Goal: Register for event/course

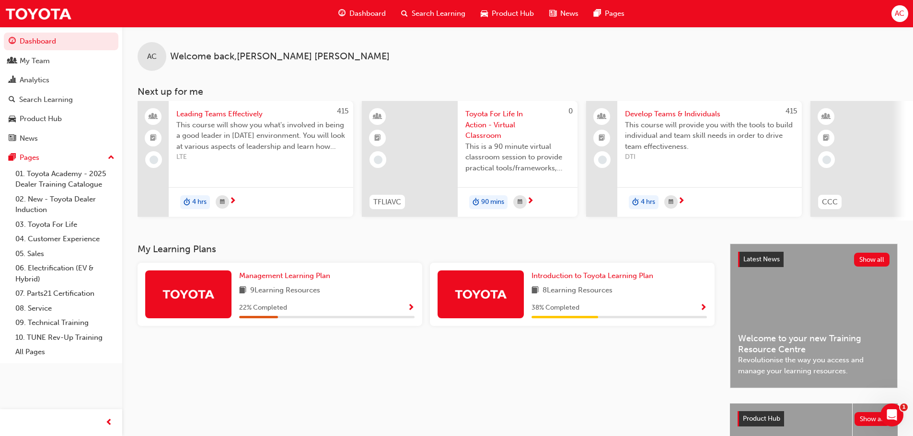
click at [446, 2] on div "Dashboard Search Learning Product Hub News Pages" at bounding box center [481, 13] width 309 height 27
click at [442, 16] on span "Search Learning" at bounding box center [439, 13] width 54 height 11
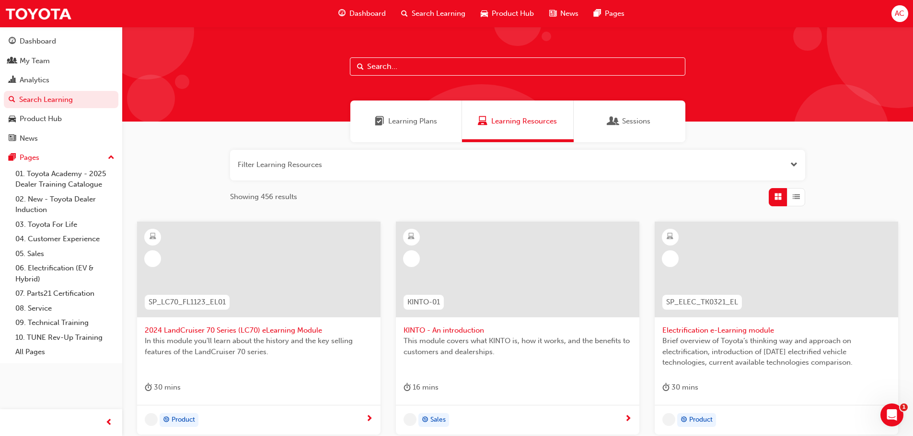
click at [394, 68] on input "text" at bounding box center [517, 66] width 335 height 18
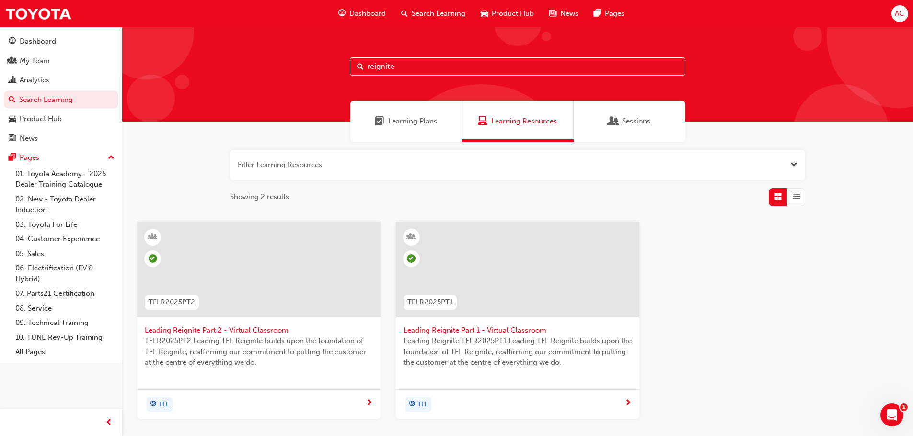
type input "reignite"
click at [257, 329] on span "Leading Reignite Part 2 - Virtual Classroom" at bounding box center [259, 330] width 228 height 11
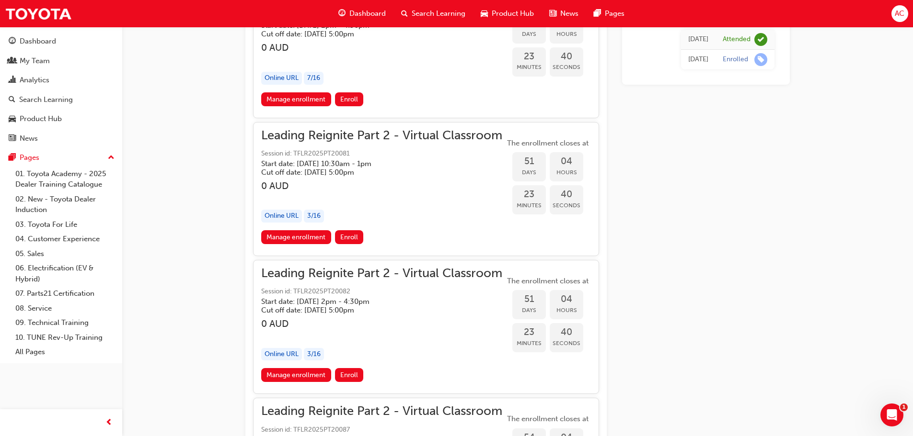
scroll to position [6984, 0]
click at [345, 238] on span "Enroll" at bounding box center [349, 237] width 18 height 8
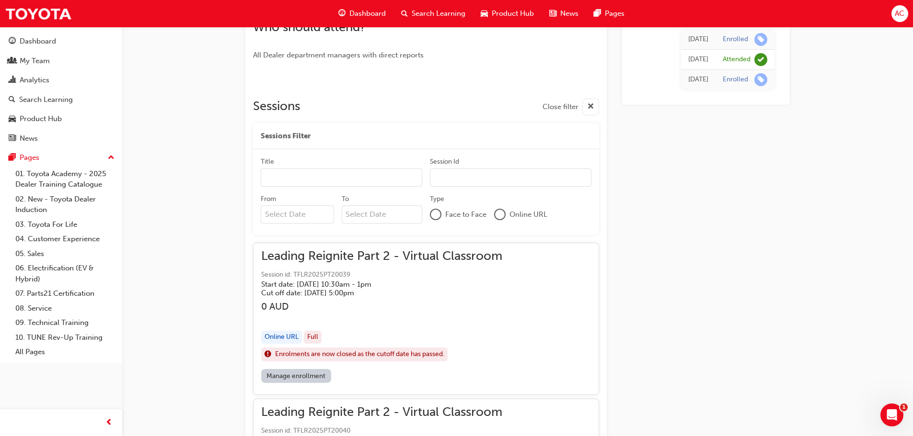
scroll to position [469, 0]
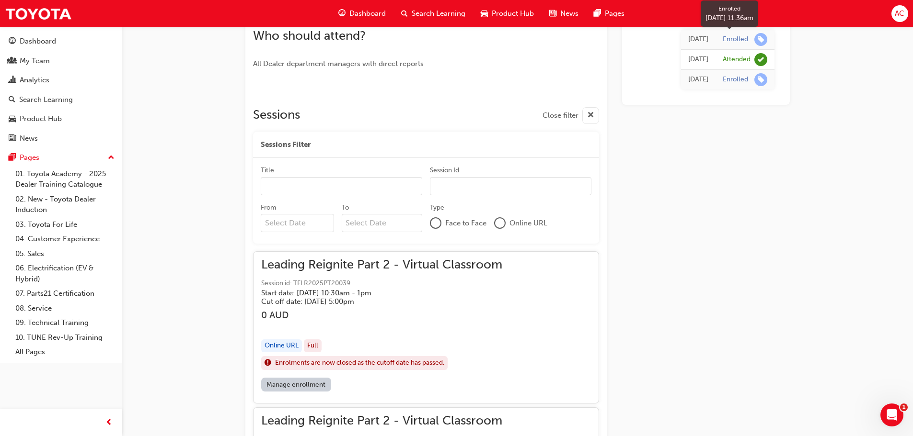
click at [756, 37] on span "learningRecordVerb_ENROLL-icon" at bounding box center [760, 39] width 13 height 13
click at [688, 82] on div "[DATE]" at bounding box center [698, 79] width 20 height 11
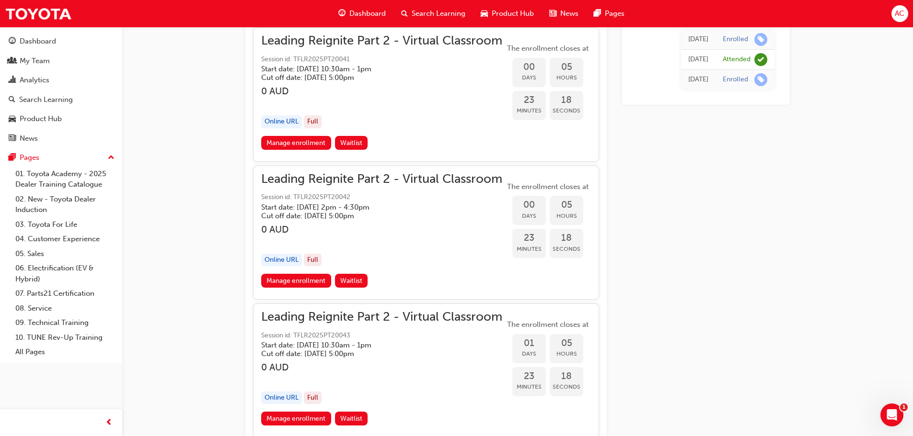
scroll to position [1006, 0]
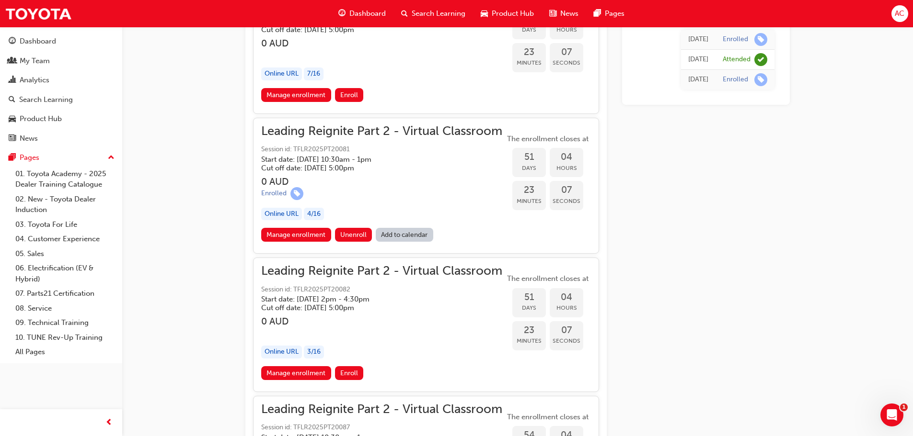
scroll to position [6974, 0]
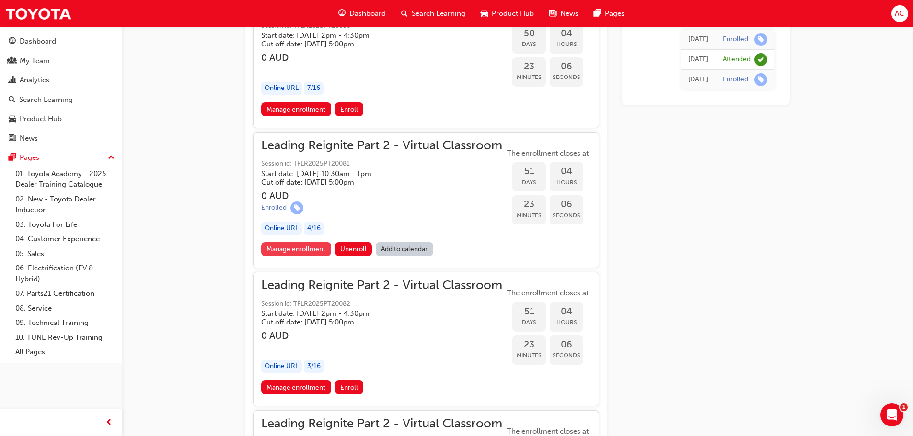
click at [295, 250] on link "Manage enrollment" at bounding box center [296, 249] width 70 height 14
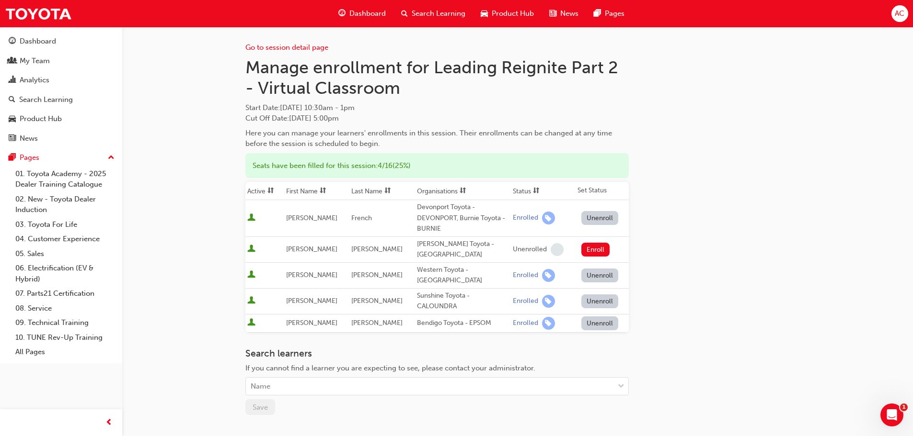
click at [587, 273] on button "Unenroll" at bounding box center [599, 276] width 37 height 14
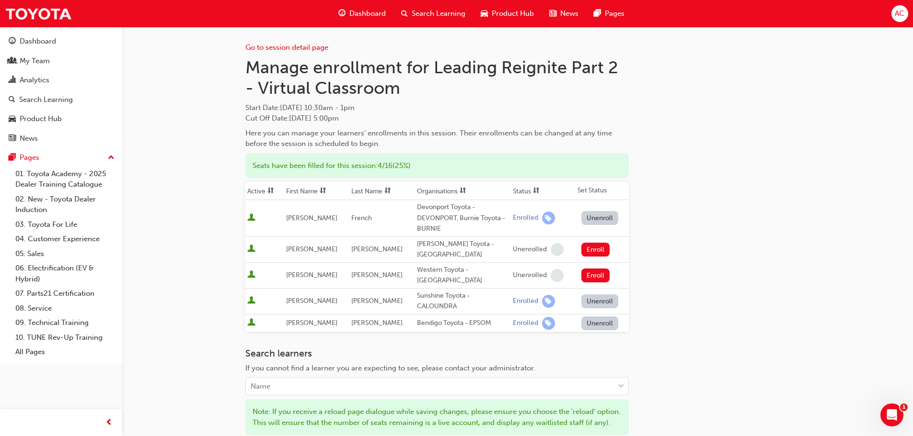
scroll to position [96, 0]
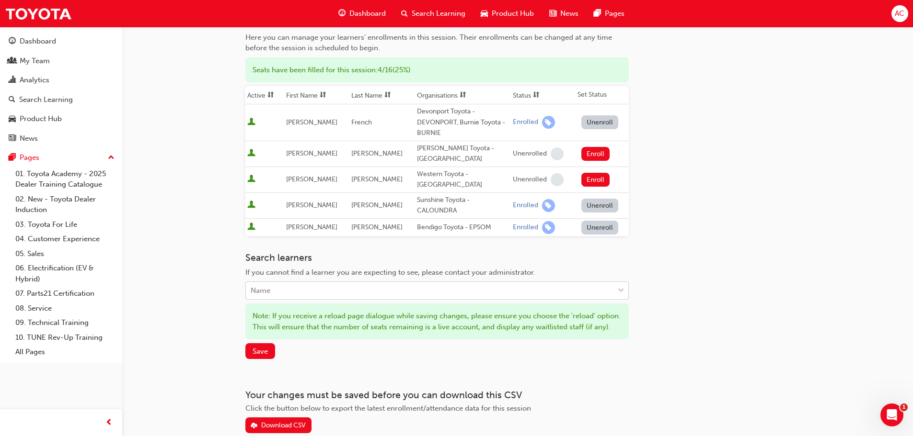
click at [355, 283] on div "Name" at bounding box center [430, 291] width 368 height 17
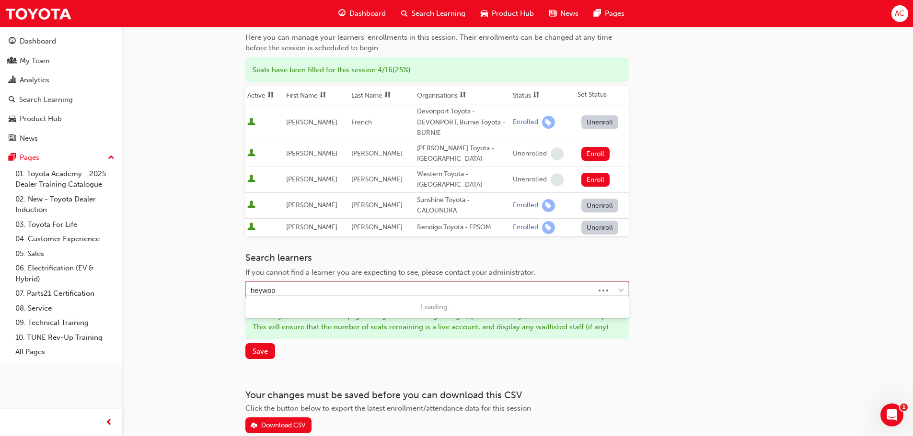
type input "heywood"
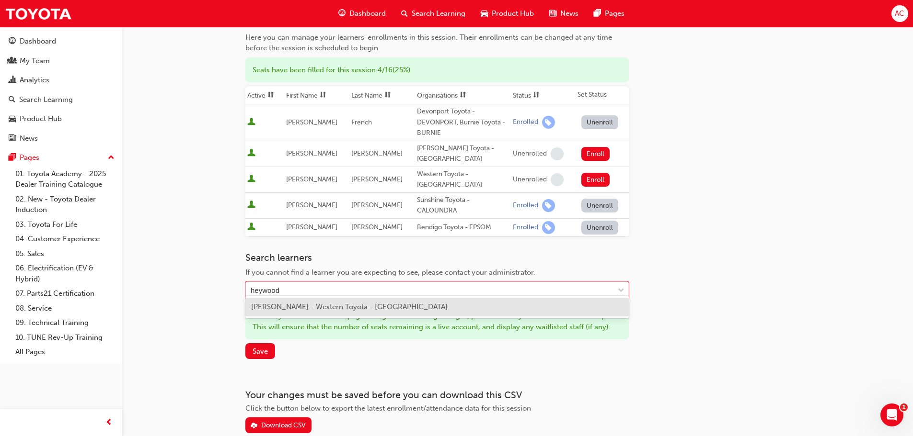
click at [334, 305] on span "Terry Heywood - Western Toyota - GUILDFORD" at bounding box center [349, 307] width 196 height 9
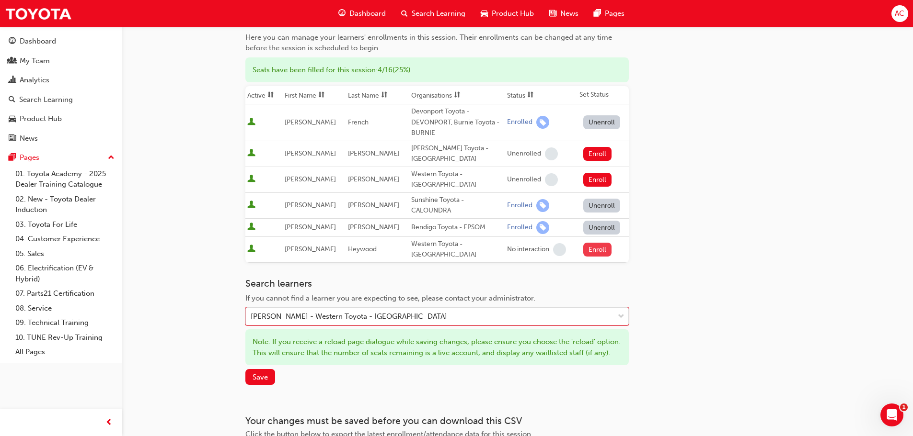
click at [599, 243] on button "Enroll" at bounding box center [597, 250] width 29 height 14
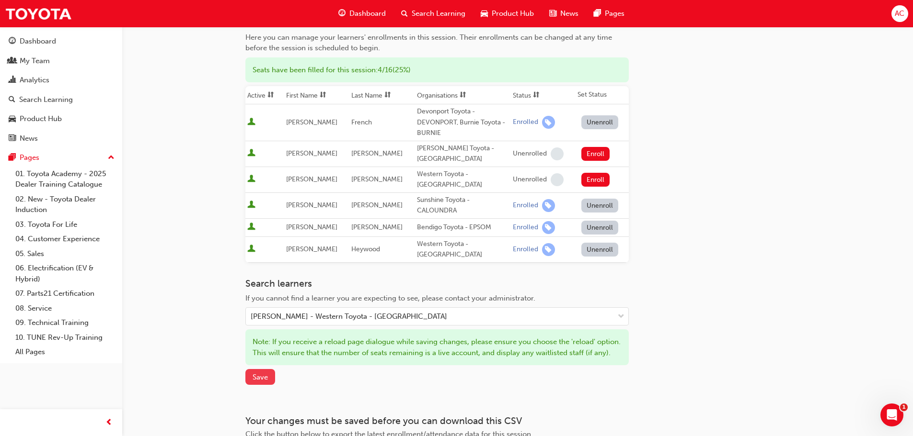
click at [257, 374] on span "Save" at bounding box center [259, 377] width 15 height 9
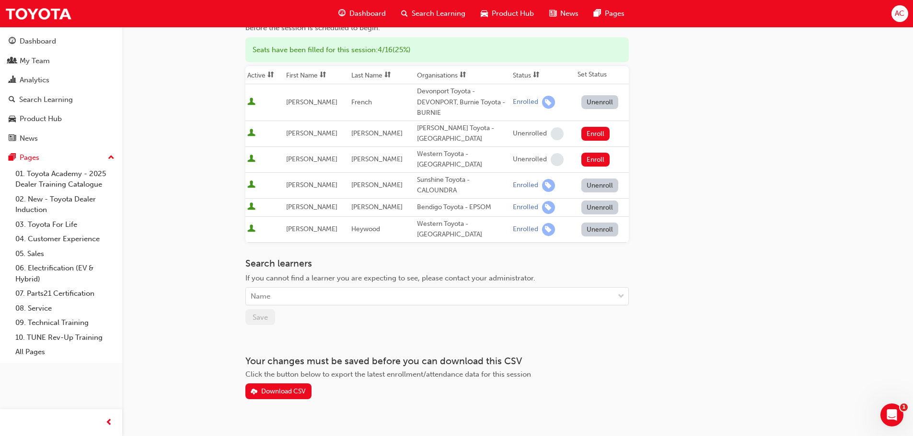
scroll to position [118, 0]
